Goal: Information Seeking & Learning: Learn about a topic

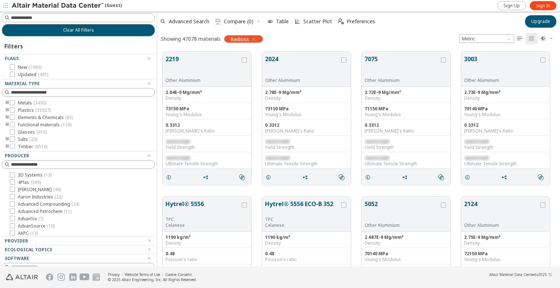
scroll to position [215, 397]
click at [188, 19] on span "Advanced Search" at bounding box center [189, 21] width 40 height 5
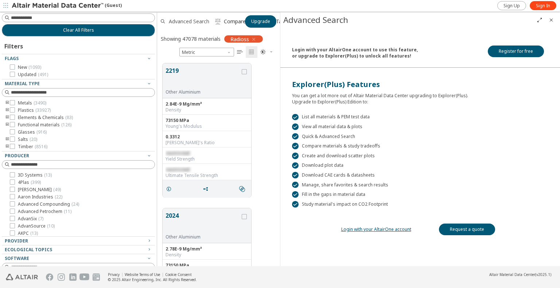
scroll to position [203, 117]
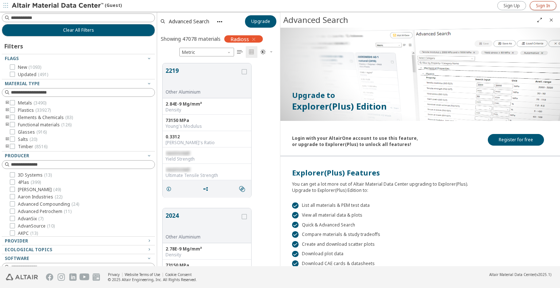
click at [539, 4] on span "Sign In" at bounding box center [543, 6] width 14 height 6
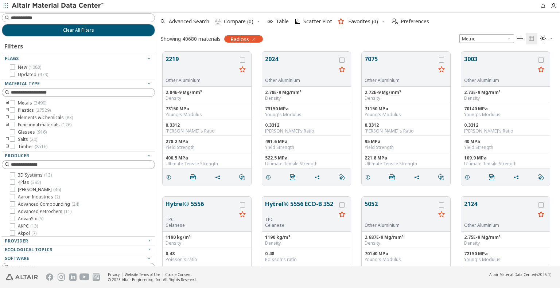
scroll to position [215, 397]
click at [195, 21] on span "Advanced Search" at bounding box center [189, 21] width 40 height 5
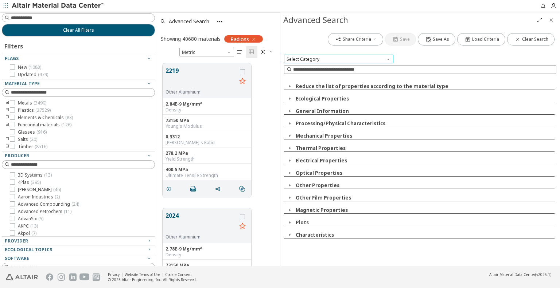
click at [321, 61] on span "Select Category" at bounding box center [338, 59] width 109 height 9
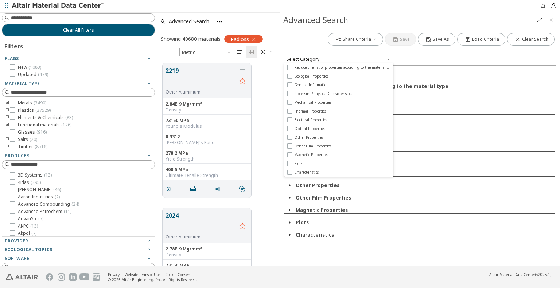
click at [321, 61] on span "Select Category" at bounding box center [338, 59] width 109 height 9
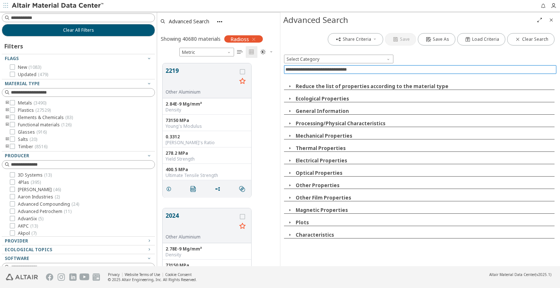
click at [320, 72] on input at bounding box center [420, 70] width 271 height 8
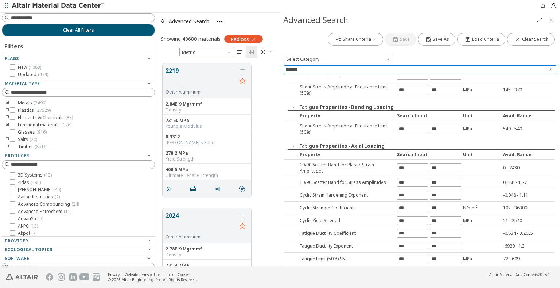
scroll to position [273, 0]
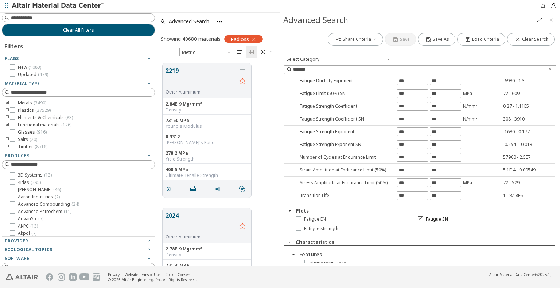
click at [418, 216] on div at bounding box center [420, 218] width 5 height 5
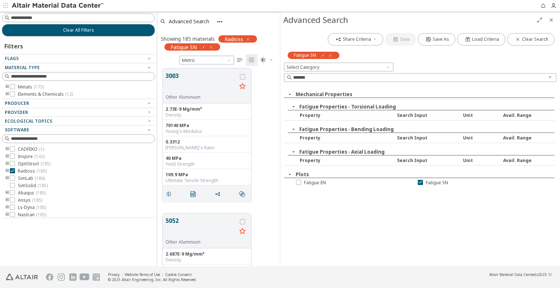
scroll to position [438, 0]
click at [249, 38] on icon "button" at bounding box center [248, 39] width 6 height 6
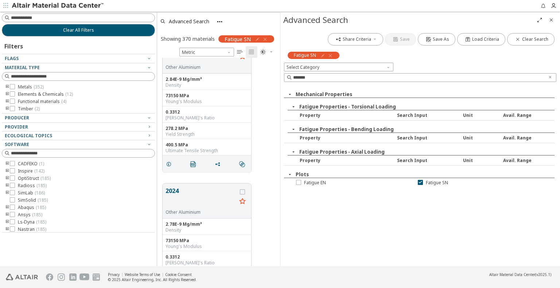
scroll to position [25, 0]
click at [306, 67] on span "Select Category" at bounding box center [338, 67] width 109 height 9
click at [307, 67] on span "Select Category" at bounding box center [338, 67] width 109 height 9
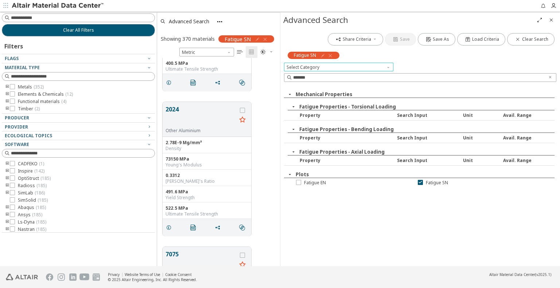
scroll to position [103, 0]
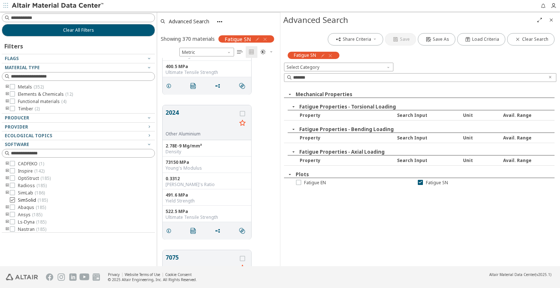
click at [12, 199] on icon at bounding box center [12, 199] width 5 height 5
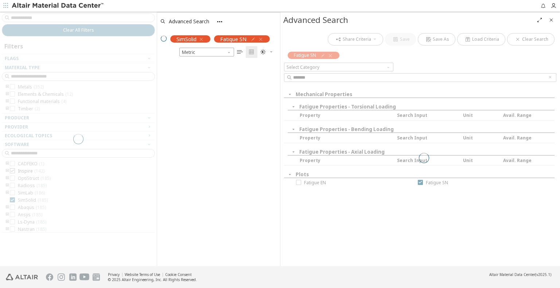
scroll to position [6, 6]
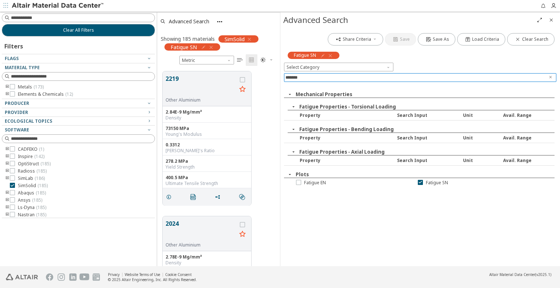
click at [315, 75] on input "*******" at bounding box center [414, 78] width 259 height 8
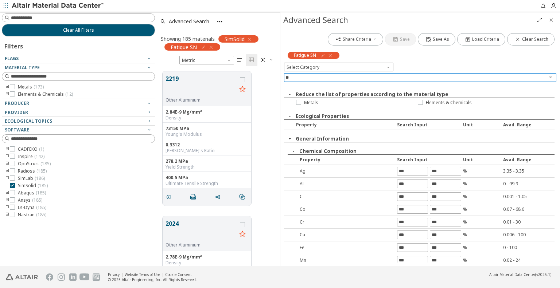
type input "*"
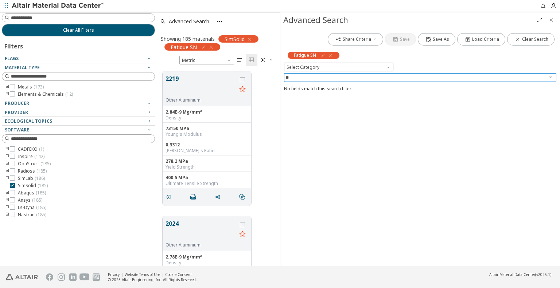
type input "*"
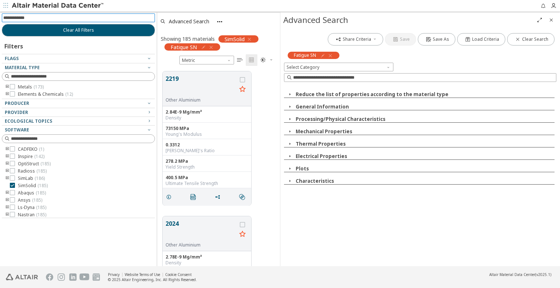
click at [95, 19] on input at bounding box center [79, 18] width 152 height 8
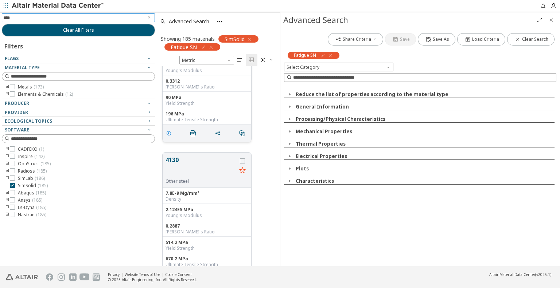
scroll to position [644, 0]
type input "****"
click at [329, 67] on span "Select Category" at bounding box center [338, 67] width 109 height 9
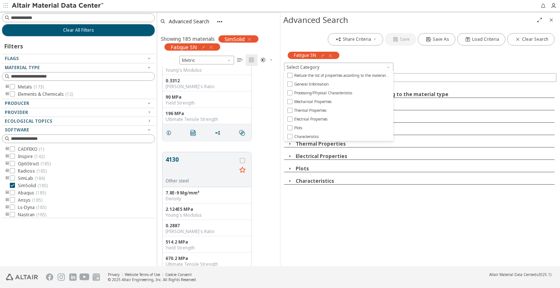
click at [404, 65] on div "Select Category" at bounding box center [420, 67] width 272 height 9
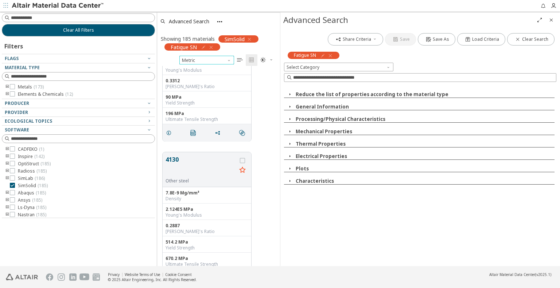
click at [230, 60] on span "Unit System" at bounding box center [230, 59] width 6 height 6
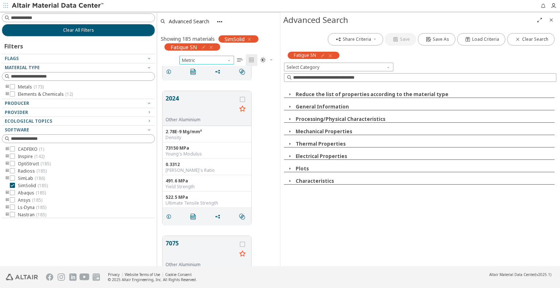
scroll to position [86, 0]
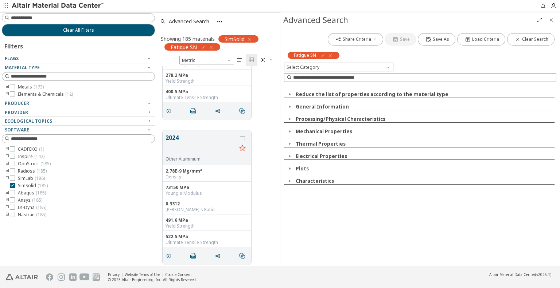
click at [239, 58] on icon "" at bounding box center [240, 60] width 6 height 6
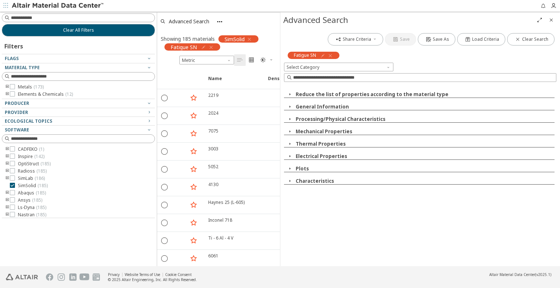
click at [252, 58] on icon "" at bounding box center [251, 60] width 6 height 6
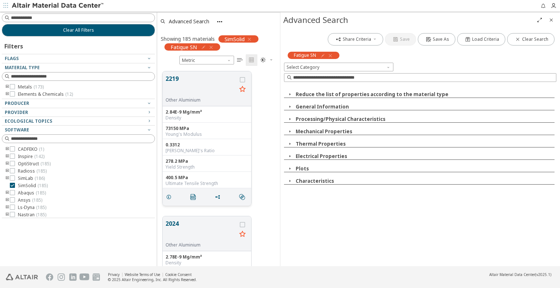
scroll to position [195, 117]
click at [119, 17] on input at bounding box center [83, 17] width 144 height 7
type input "****"
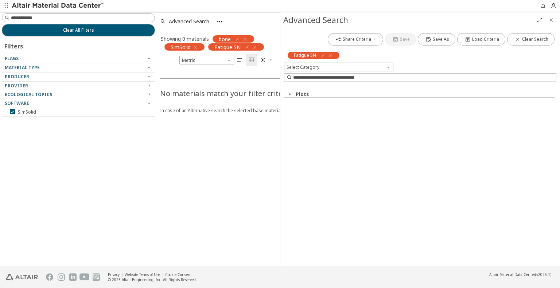
click at [246, 38] on icon "button" at bounding box center [245, 39] width 6 height 6
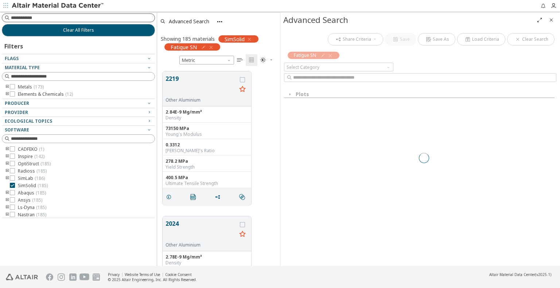
scroll to position [195, 117]
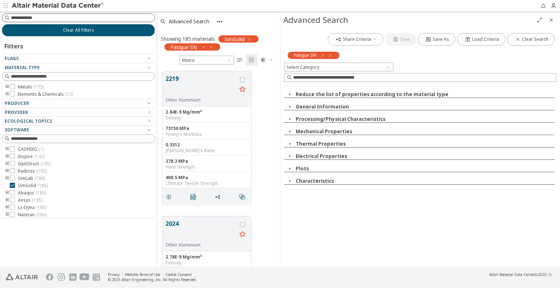
click at [97, 18] on input at bounding box center [83, 17] width 144 height 7
type input "*******"
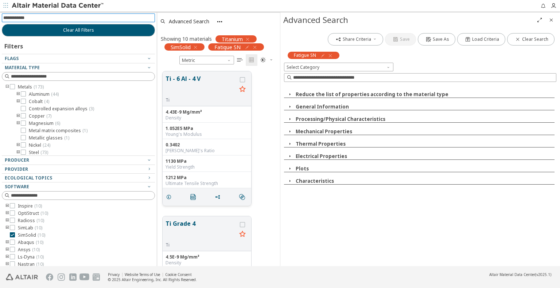
click at [222, 99] on div "Ti" at bounding box center [200, 100] width 71 height 6
click at [192, 195] on icon "" at bounding box center [193, 197] width 6 height 6
click at [169, 195] on icon "grid" at bounding box center [169, 197] width 6 height 6
